Goal: Check status: Check status

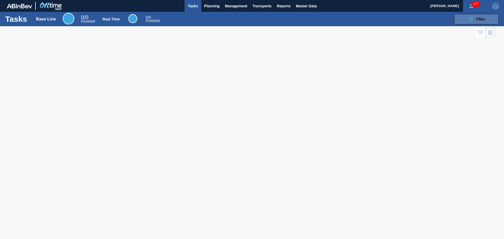
click at [474, 19] on div "089F7B8B-B2A5-4AFE-B5C0-19BA573D28AC Filter" at bounding box center [476, 19] width 17 height 6
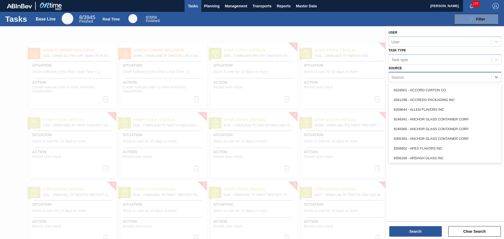
click at [432, 77] on div "Source" at bounding box center [440, 78] width 103 height 8
type input "pel"
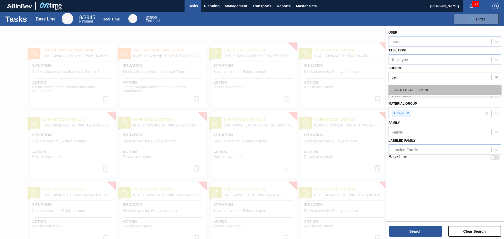
click at [420, 91] on div "8221060 - PELLICONI" at bounding box center [445, 90] width 113 height 10
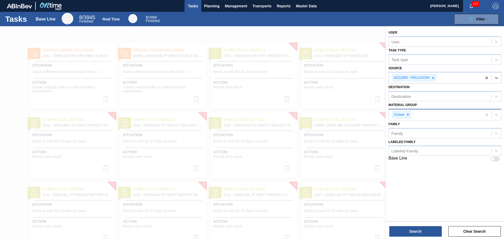
click at [457, 115] on div "Crown" at bounding box center [435, 115] width 93 height 11
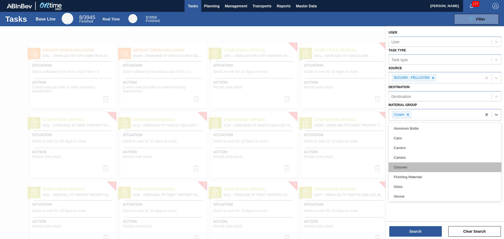
click at [411, 165] on div "Closures" at bounding box center [445, 168] width 113 height 10
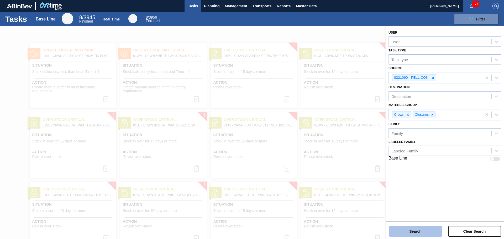
click at [411, 228] on button "Search" at bounding box center [416, 231] width 53 height 11
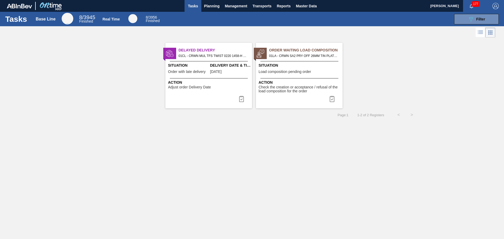
click at [214, 88] on div "Action Adjust order Delivery Date" at bounding box center [209, 84] width 83 height 9
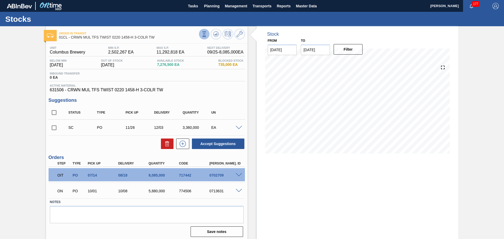
click at [206, 34] on icon at bounding box center [204, 34] width 6 height 6
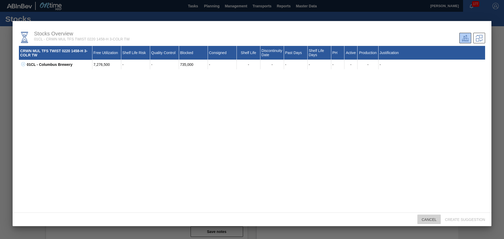
click at [428, 221] on span "Cancel" at bounding box center [429, 220] width 23 height 4
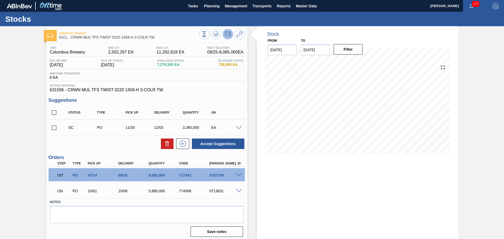
click at [231, 34] on button at bounding box center [228, 34] width 11 height 11
click at [238, 33] on icon at bounding box center [240, 34] width 6 height 6
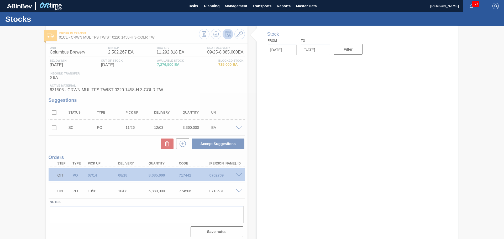
type input "09/25/2025"
type input "10/09/2025"
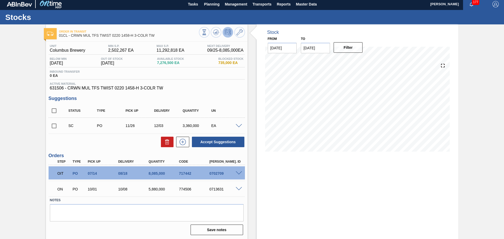
scroll to position [2, 0]
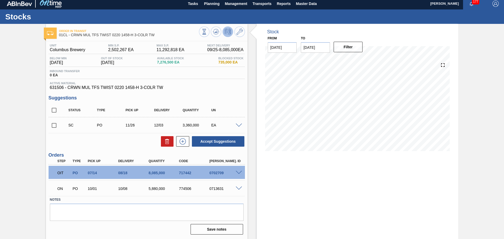
click at [238, 173] on span at bounding box center [239, 173] width 6 height 4
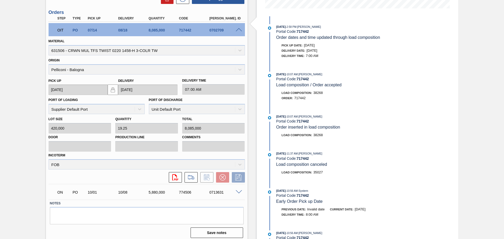
scroll to position [149, 0]
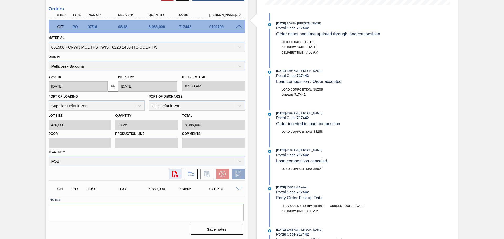
click at [175, 174] on icon "svg{fill:#ff0000}" at bounding box center [175, 174] width 6 height 6
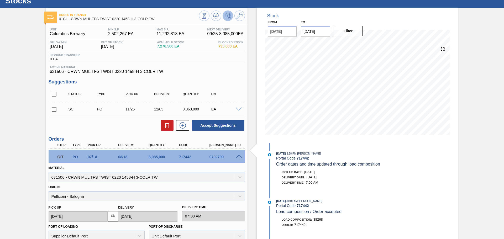
scroll to position [17, 0]
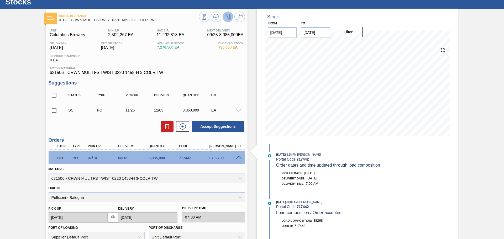
click at [238, 111] on span at bounding box center [239, 111] width 6 height 4
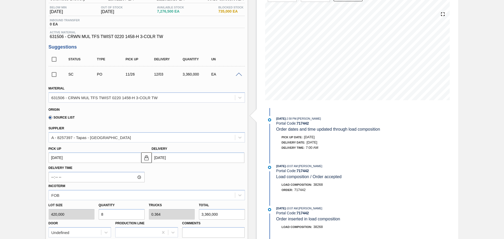
scroll to position [0, 0]
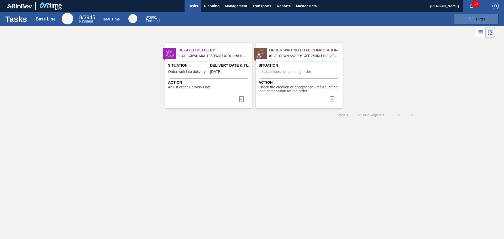
click at [464, 21] on button "089F7B8B-B2A5-4AFE-B5C0-19BA573D28AC Filter" at bounding box center [476, 19] width 45 height 11
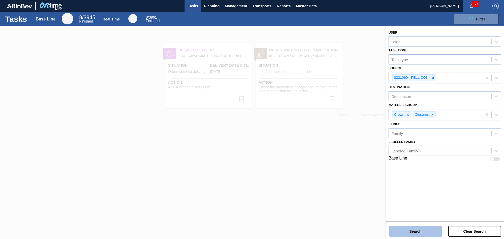
click at [421, 232] on button "Search" at bounding box center [416, 231] width 53 height 11
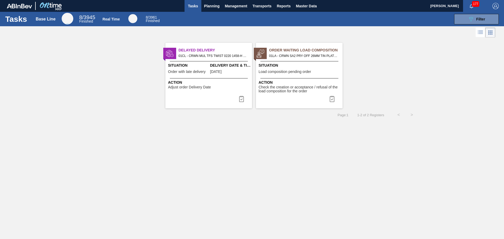
click at [291, 87] on span "Check the creation or acceptance / refusal of the load composition for the order" at bounding box center [300, 89] width 83 height 8
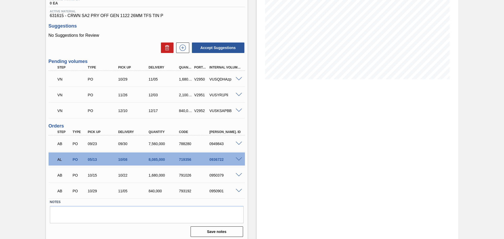
scroll to position [77, 0]
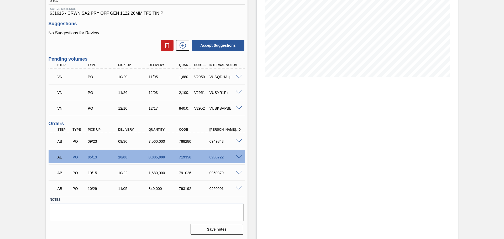
click at [239, 139] on div at bounding box center [240, 141] width 11 height 4
click at [239, 141] on span at bounding box center [239, 141] width 6 height 4
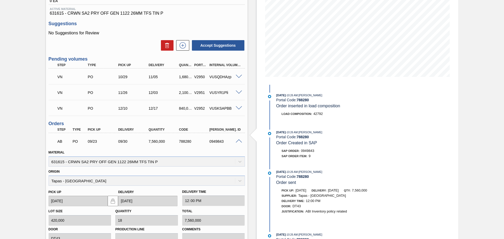
click at [238, 140] on span at bounding box center [239, 141] width 6 height 4
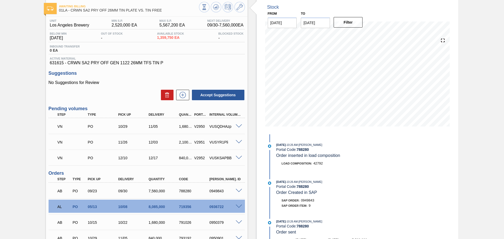
scroll to position [0, 0]
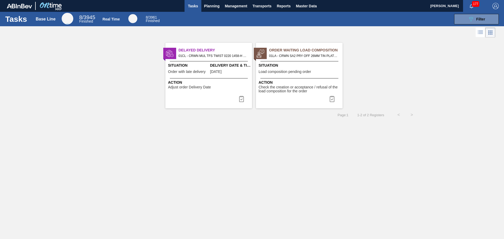
click at [480, 34] on icon at bounding box center [481, 34] width 4 height 0
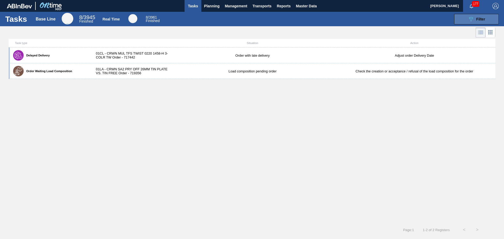
click at [484, 20] on span "Filter" at bounding box center [480, 19] width 9 height 4
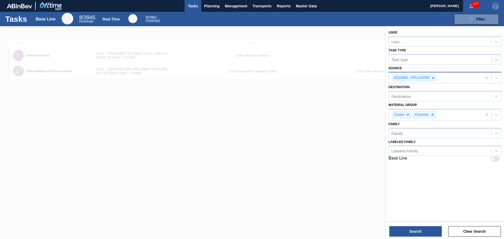
click at [464, 78] on div "8221060 - PELLICONI" at bounding box center [435, 77] width 93 height 11
click at [351, 138] on div at bounding box center [252, 145] width 504 height 239
